Goal: Check status: Check status

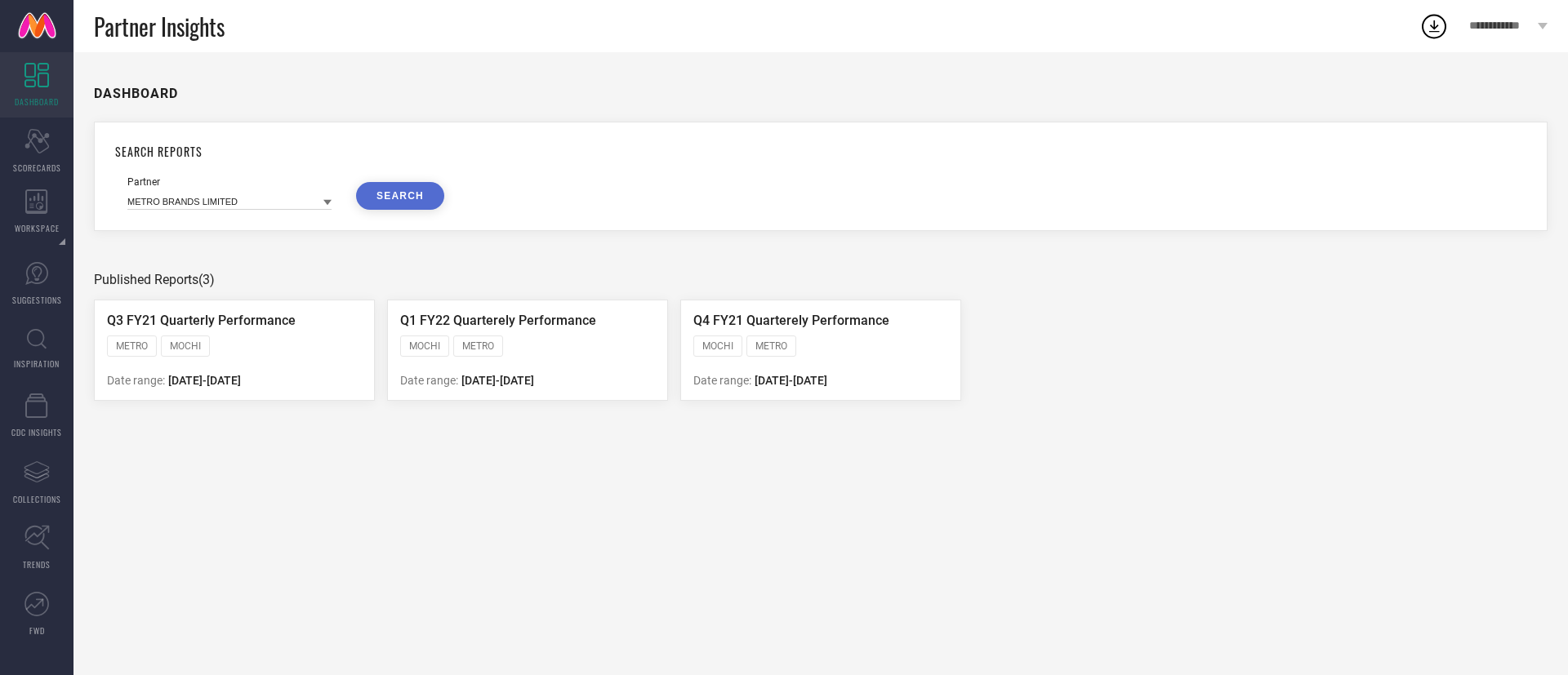
click at [32, 345] on icon at bounding box center [37, 339] width 19 height 20
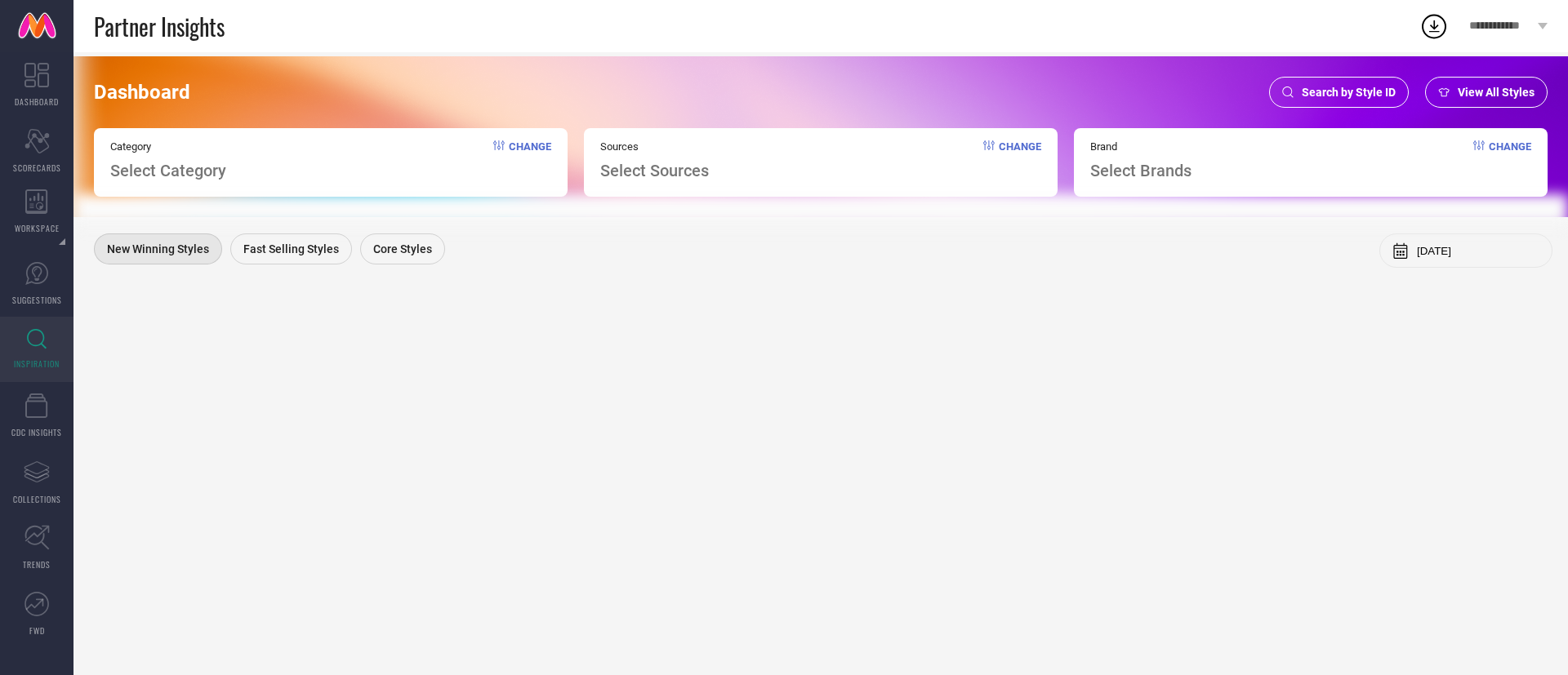
click at [1387, 92] on span "Search by Style ID" at bounding box center [1348, 92] width 94 height 13
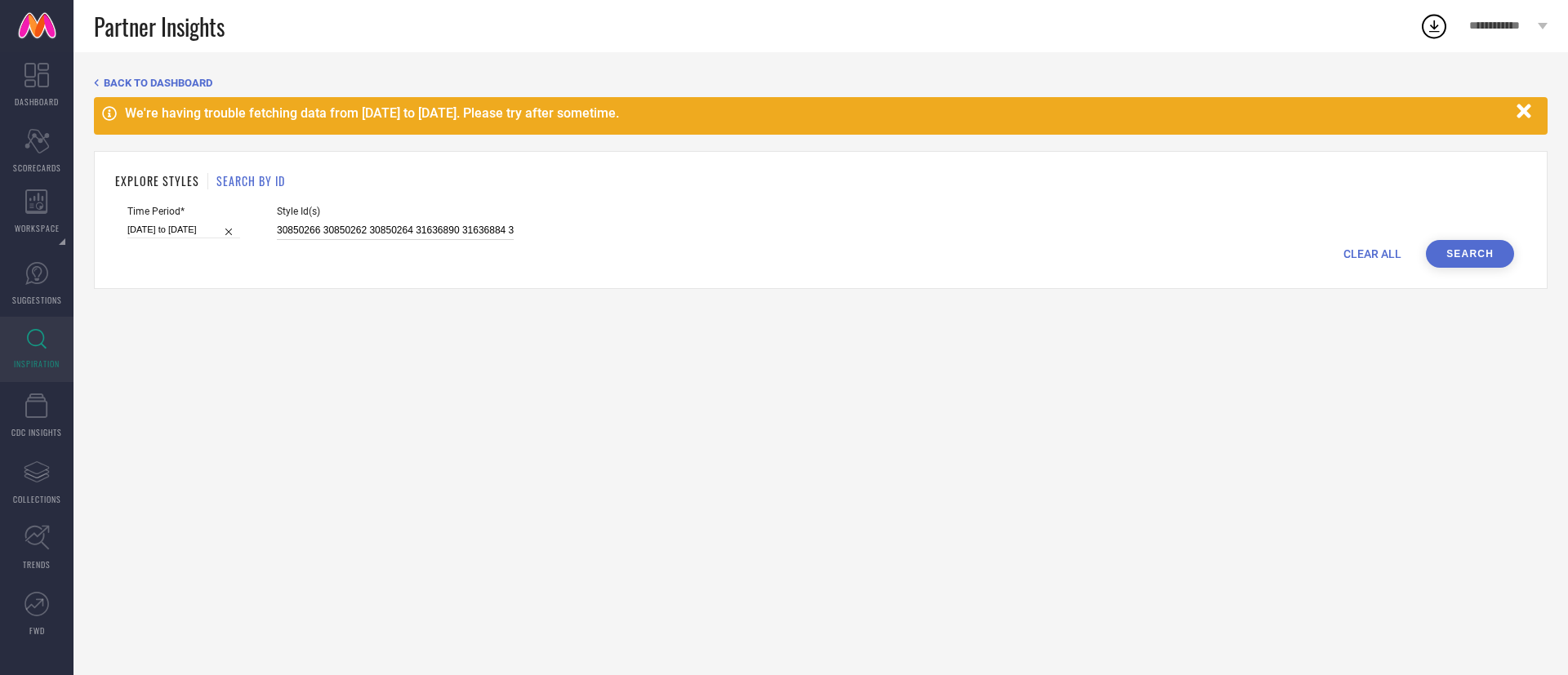
click at [446, 233] on input "30850266 30850262 30850264 31636890 31636884 30850265 30850258 31636865 3085025…" at bounding box center [395, 230] width 237 height 19
paste input "16305586"
type input "16305586"
select select "7"
select select "2025"
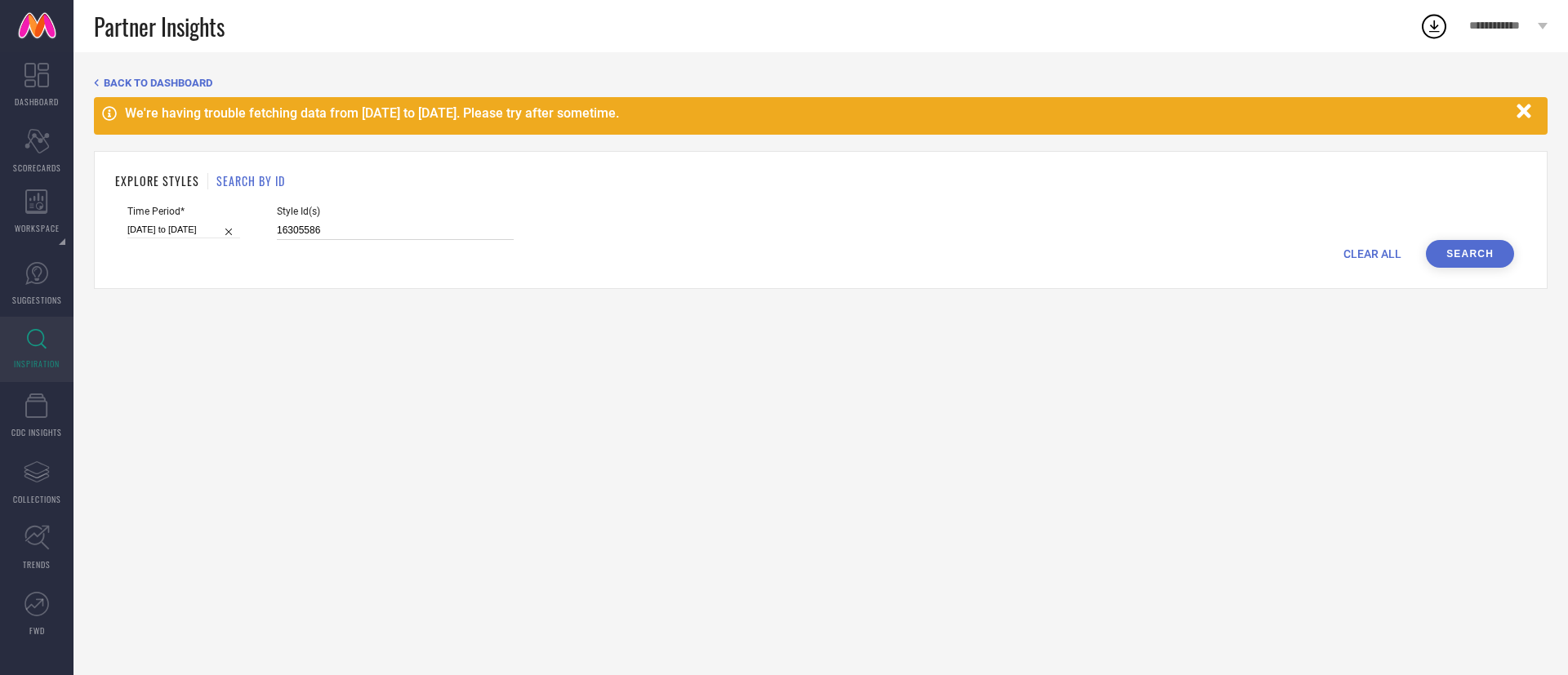
select select "8"
select select "2025"
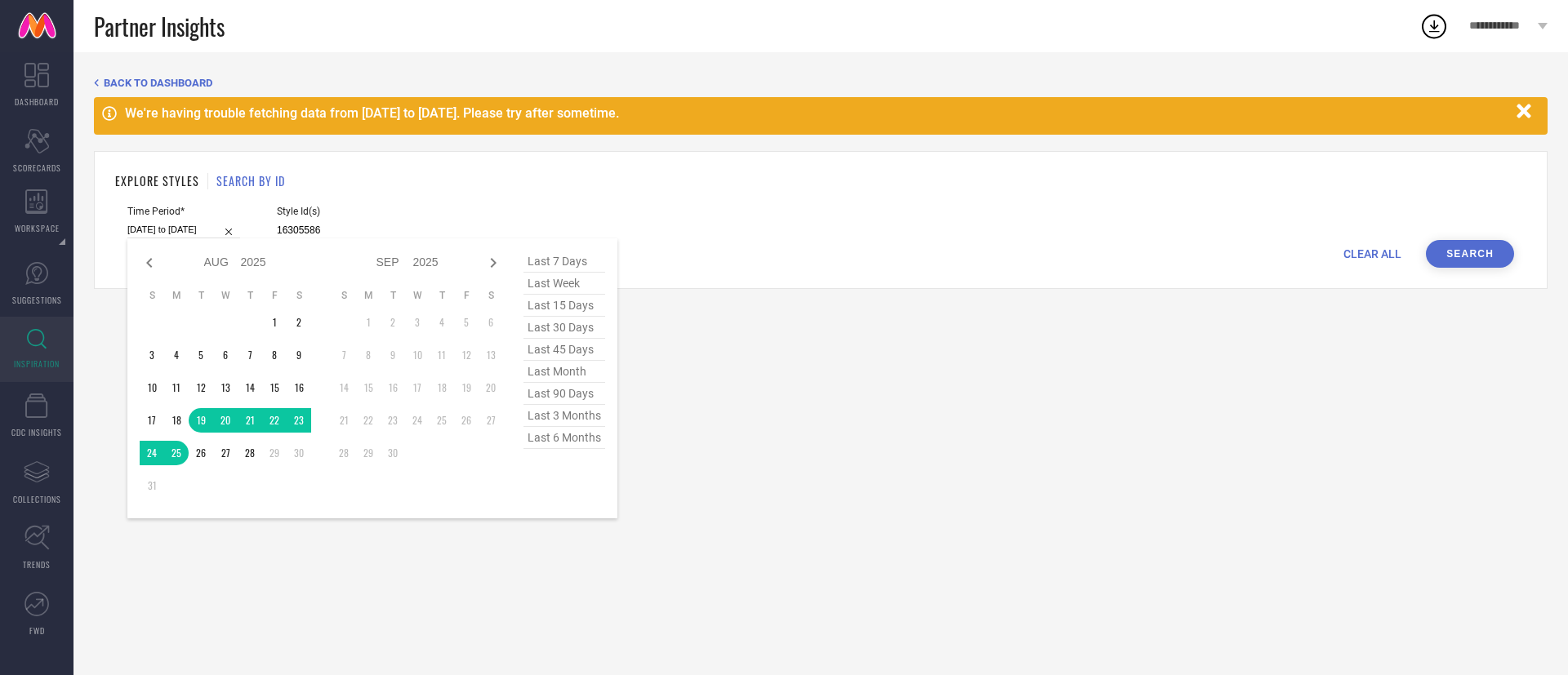
click at [177, 231] on input "[DATE] to [DATE]" at bounding box center [184, 229] width 113 height 17
type input "16305586"
click at [148, 262] on icon at bounding box center [148, 262] width 5 height 10
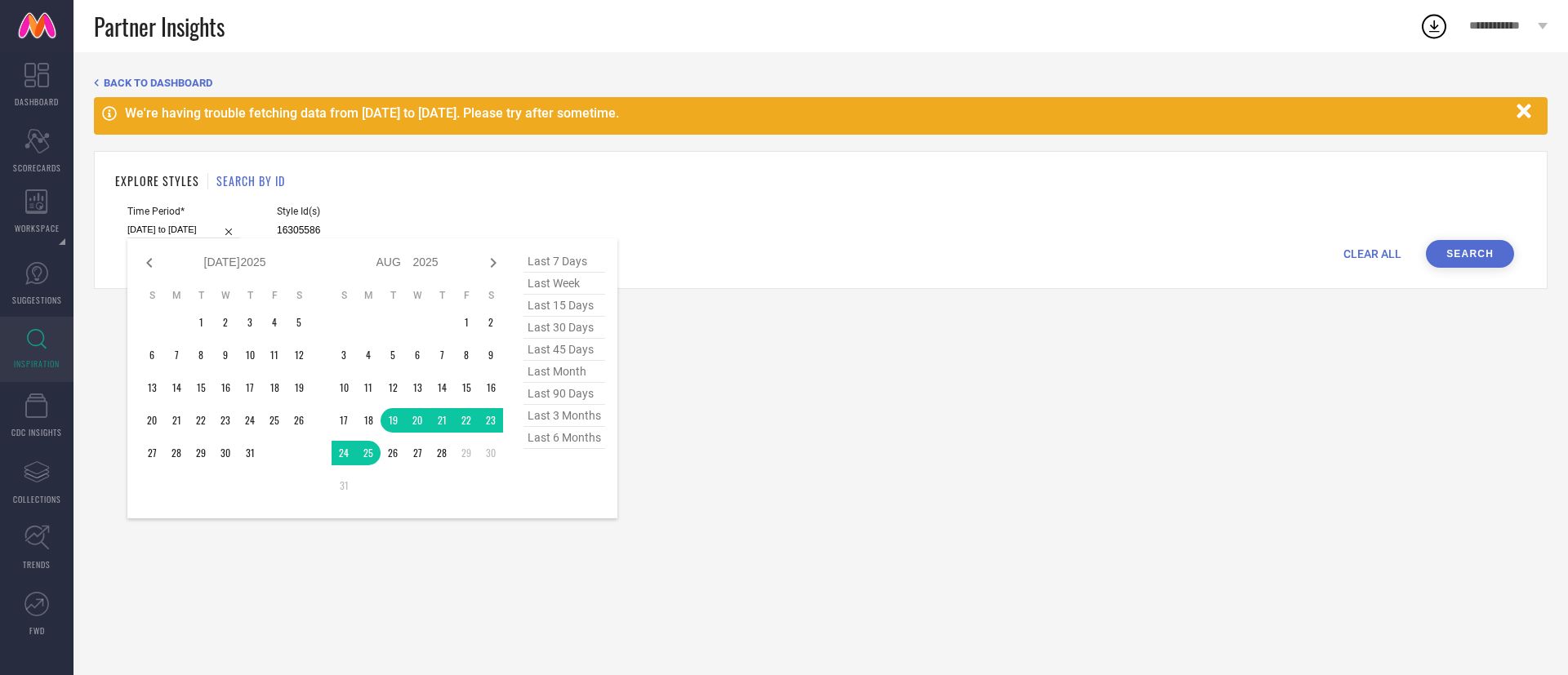
click at [148, 262] on icon at bounding box center [148, 262] width 5 height 10
select select "4"
select select "2025"
select select "5"
select select "2025"
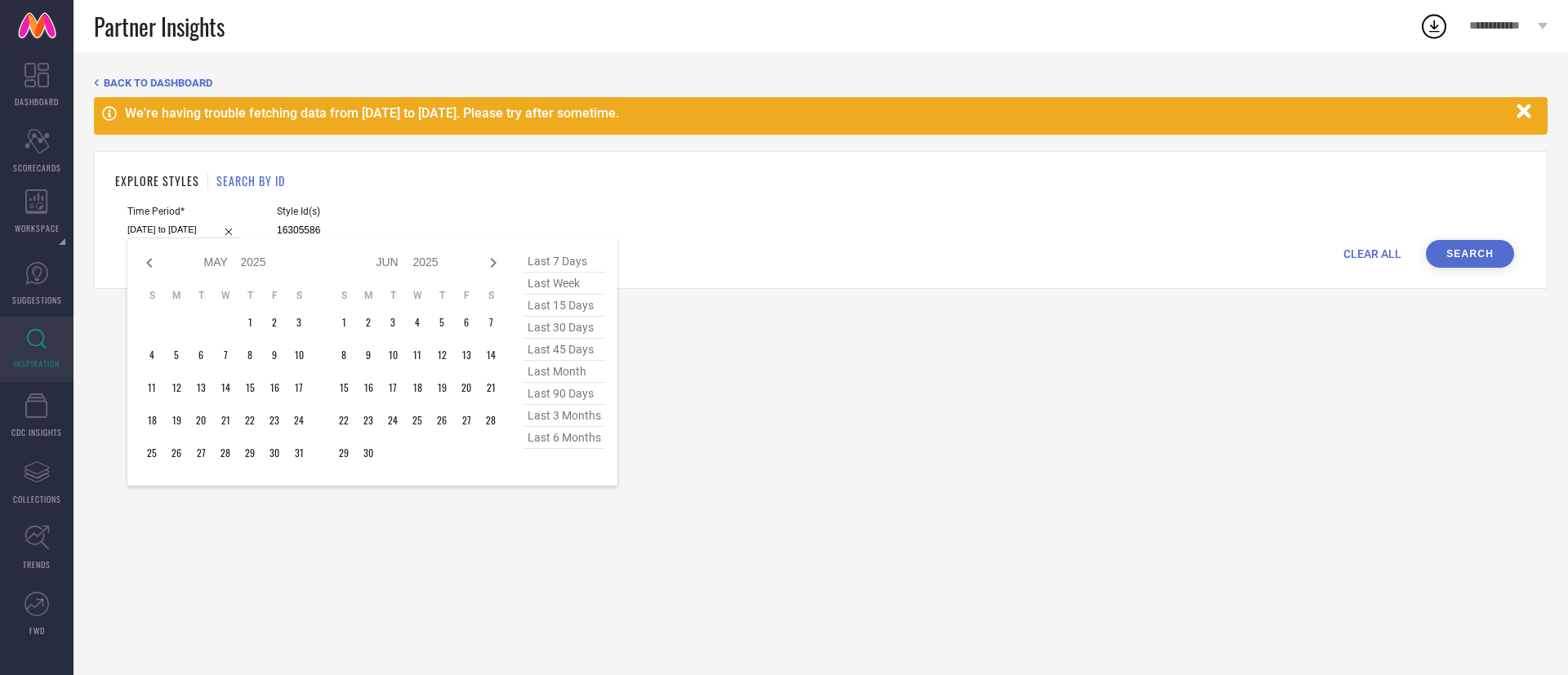
click at [148, 262] on icon at bounding box center [148, 262] width 5 height 10
select select "1"
select select "2025"
select select "2"
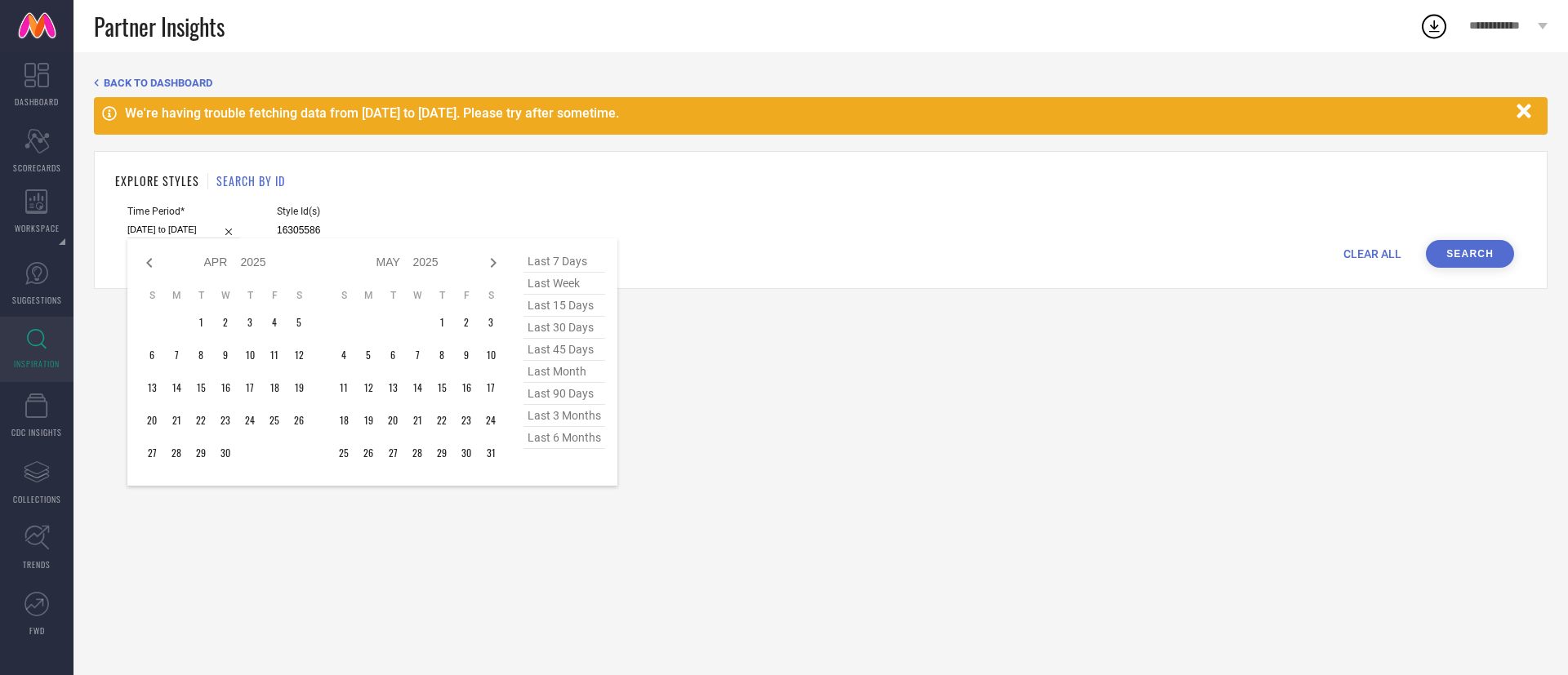
select select "2025"
click at [148, 262] on icon at bounding box center [148, 262] width 5 height 10
select select "10"
select select "2024"
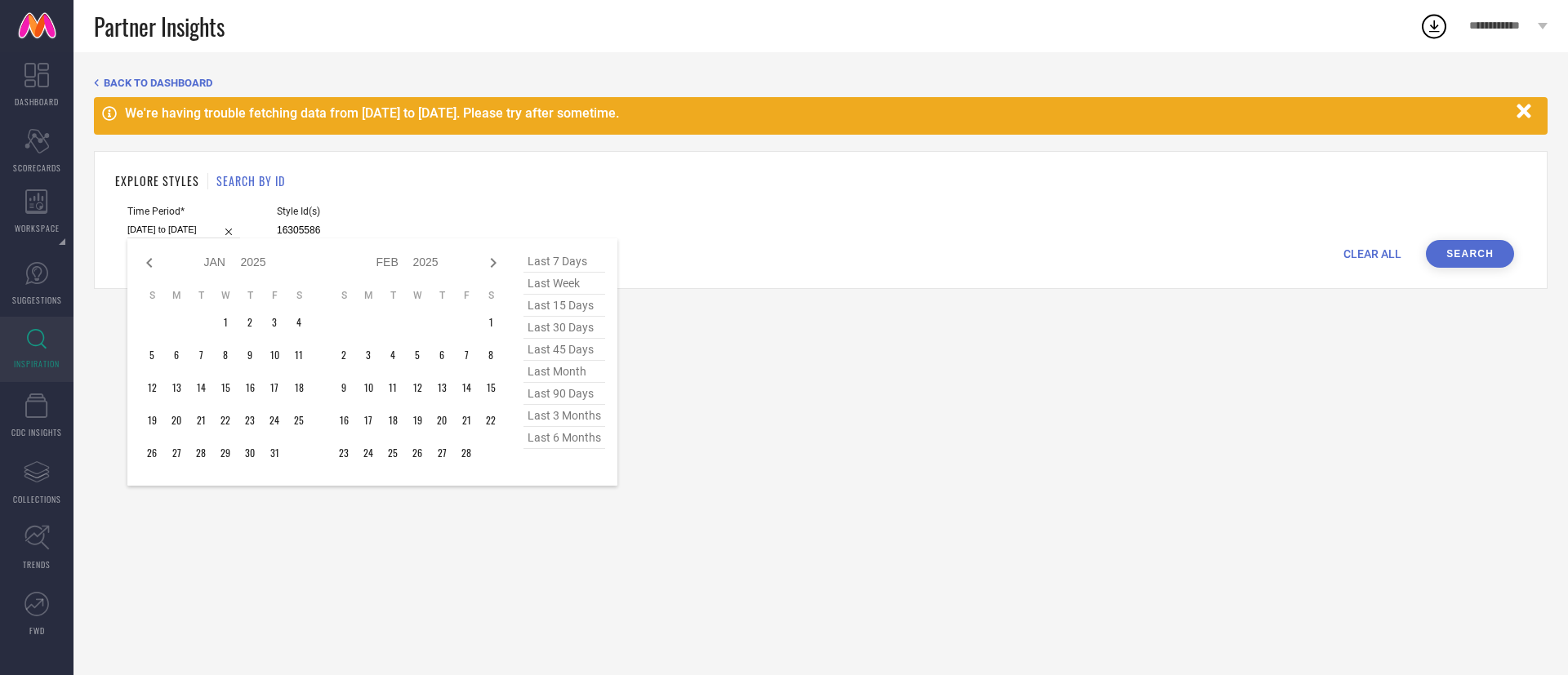
select select "11"
select select "2024"
click at [148, 262] on icon at bounding box center [148, 262] width 5 height 10
select select "9"
select select "2024"
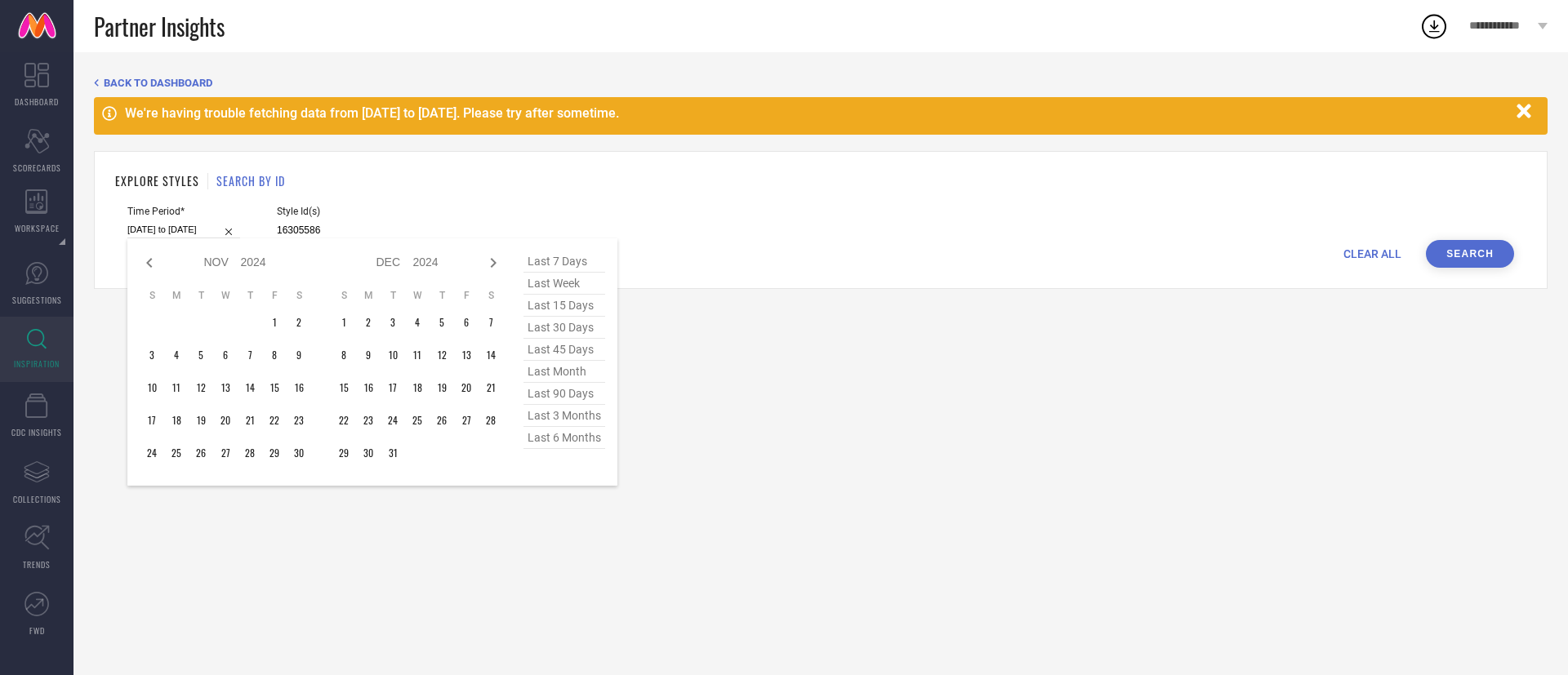
select select "10"
select select "2024"
click at [148, 262] on icon at bounding box center [148, 262] width 5 height 10
select select "7"
select select "2024"
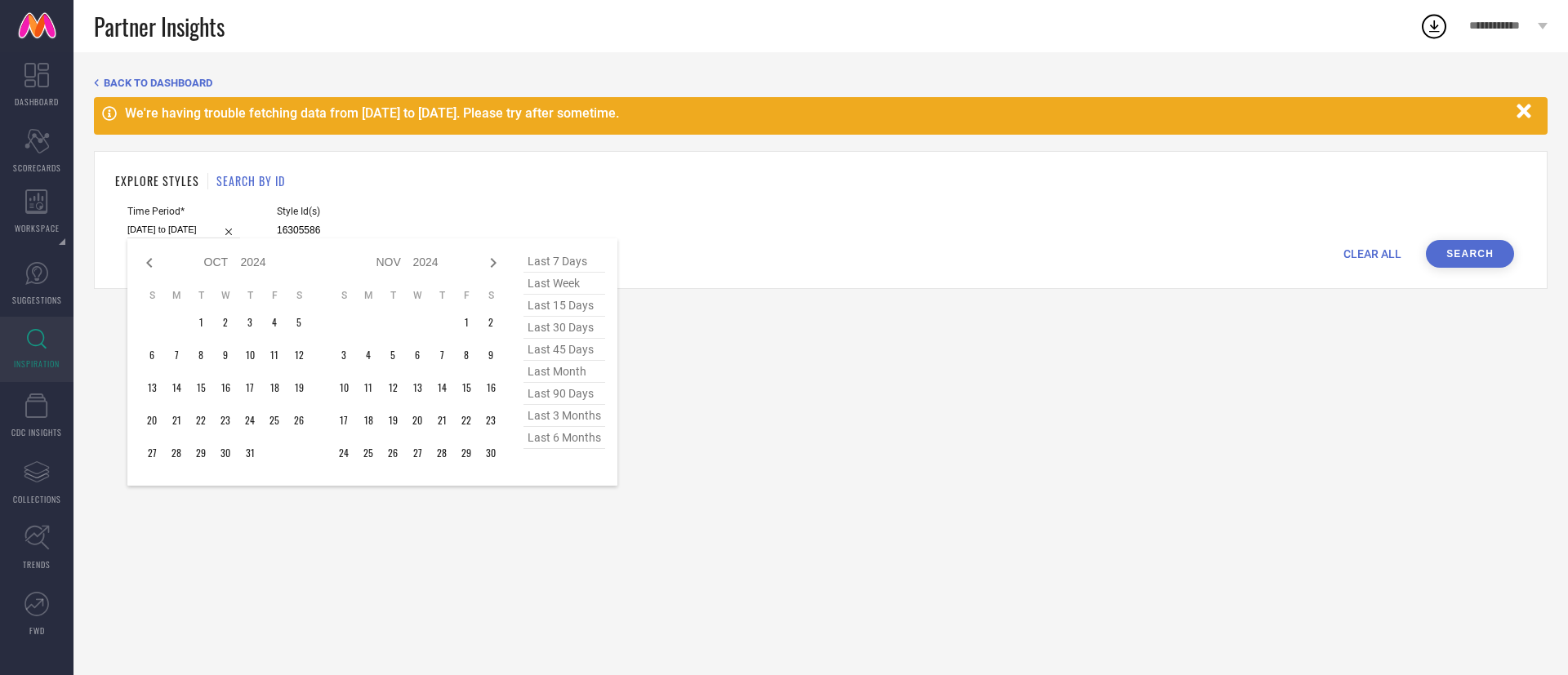
select select "8"
select select "2024"
click at [148, 262] on icon at bounding box center [148, 262] width 5 height 10
select select "6"
select select "2024"
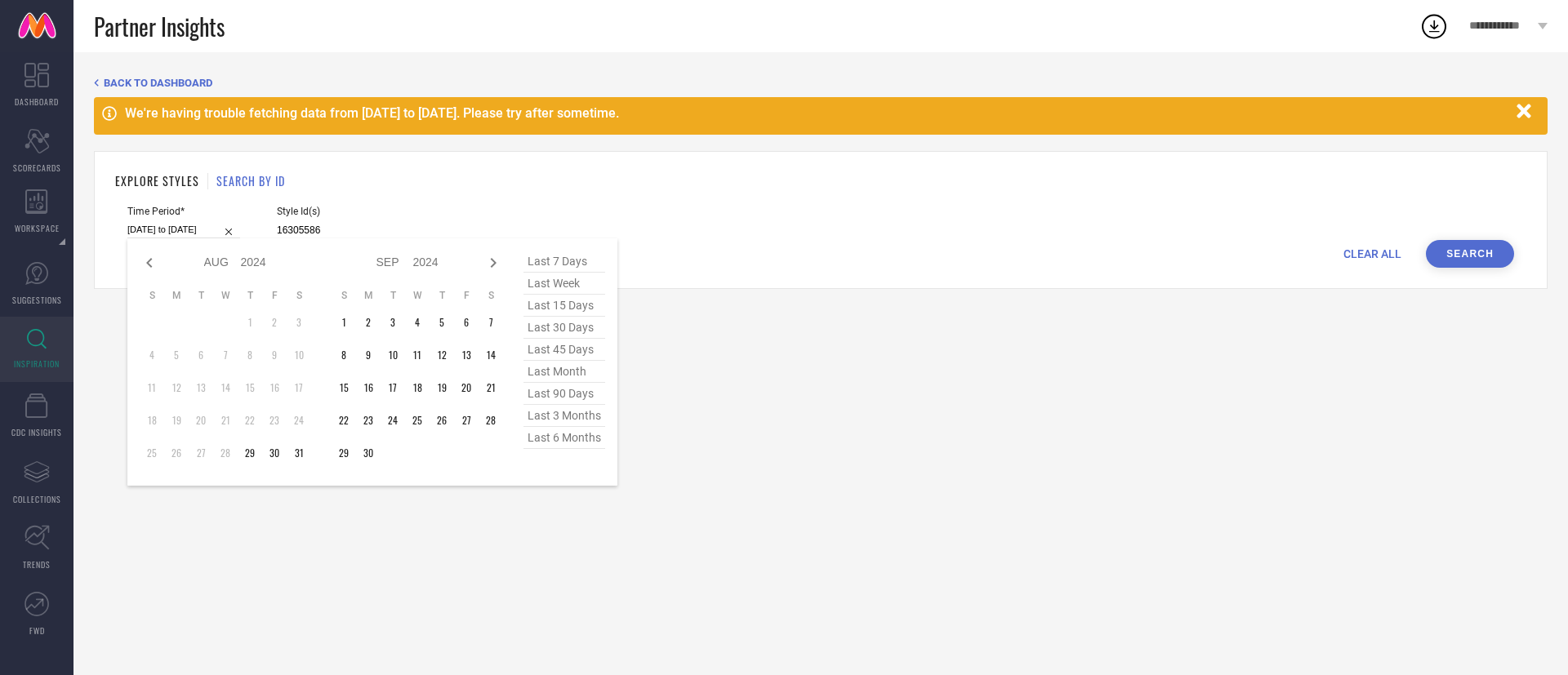
select select "7"
select select "2024"
click at [148, 262] on icon at bounding box center [148, 262] width 5 height 10
select select "5"
select select "2024"
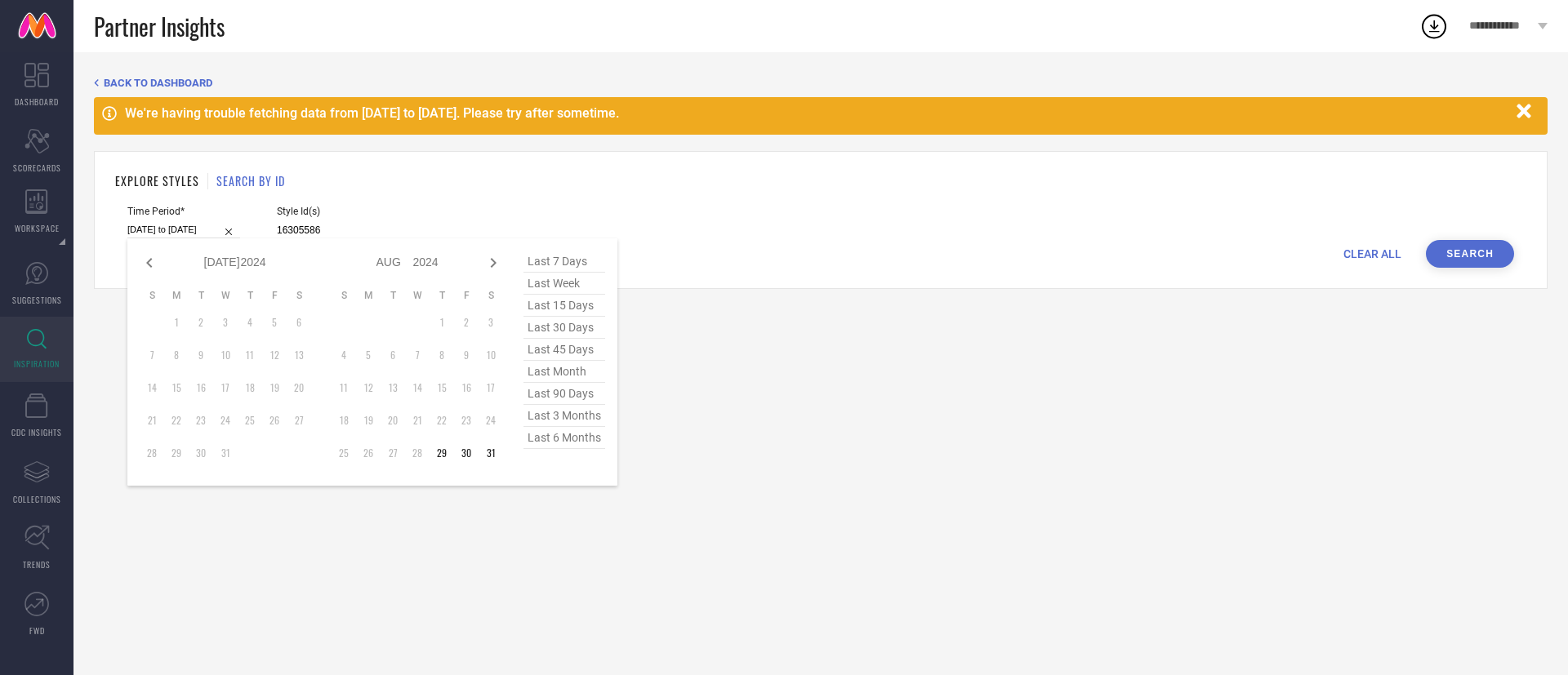
select select "6"
select select "2024"
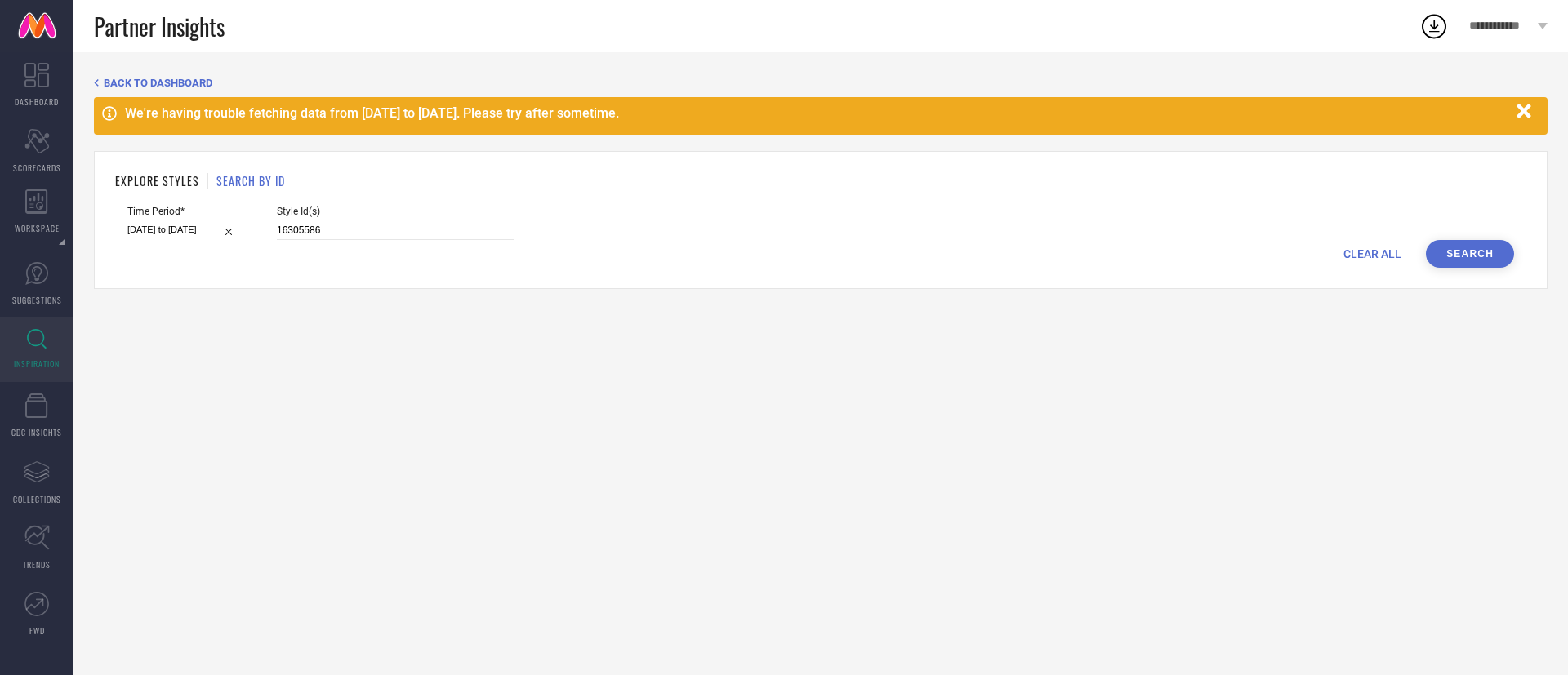
click at [946, 311] on div "BACK TO DASHBOARD We're having trouble fetching data from [DATE] to [DATE]. Ple…" at bounding box center [821, 363] width 1495 height 623
